Goal: Information Seeking & Learning: Learn about a topic

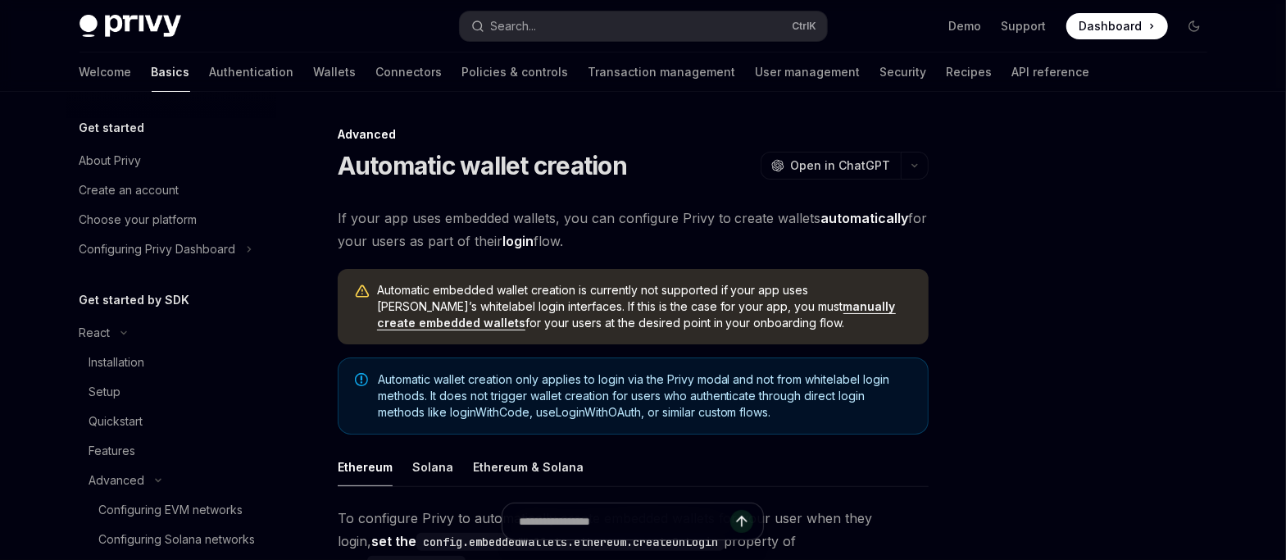
scroll to position [292, 0]
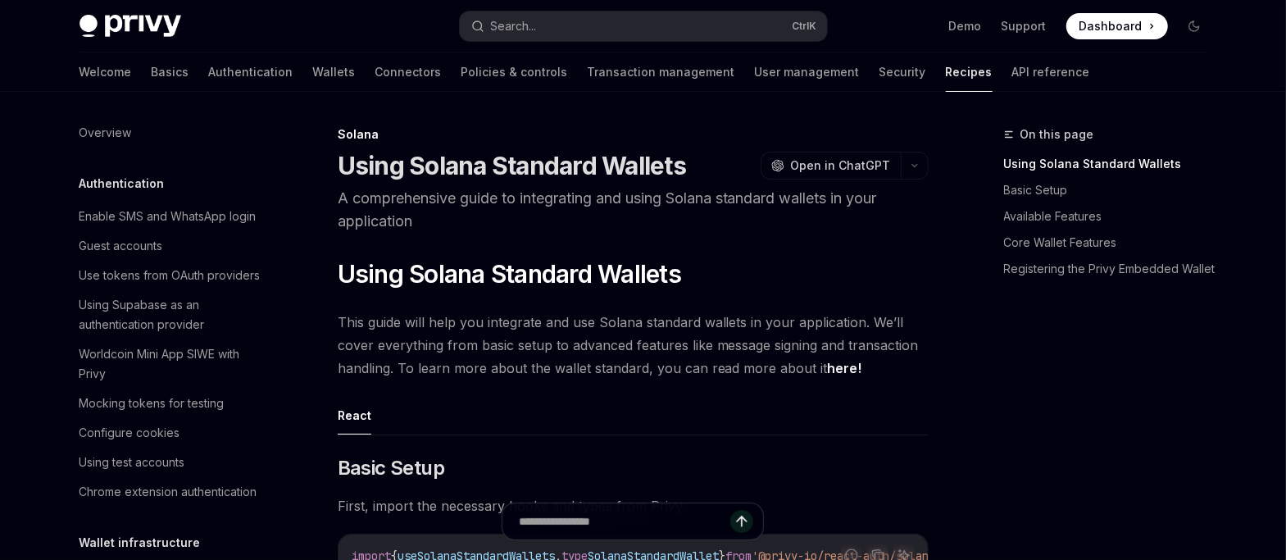
scroll to position [2741, 0]
